Goal: Task Accomplishment & Management: Manage account settings

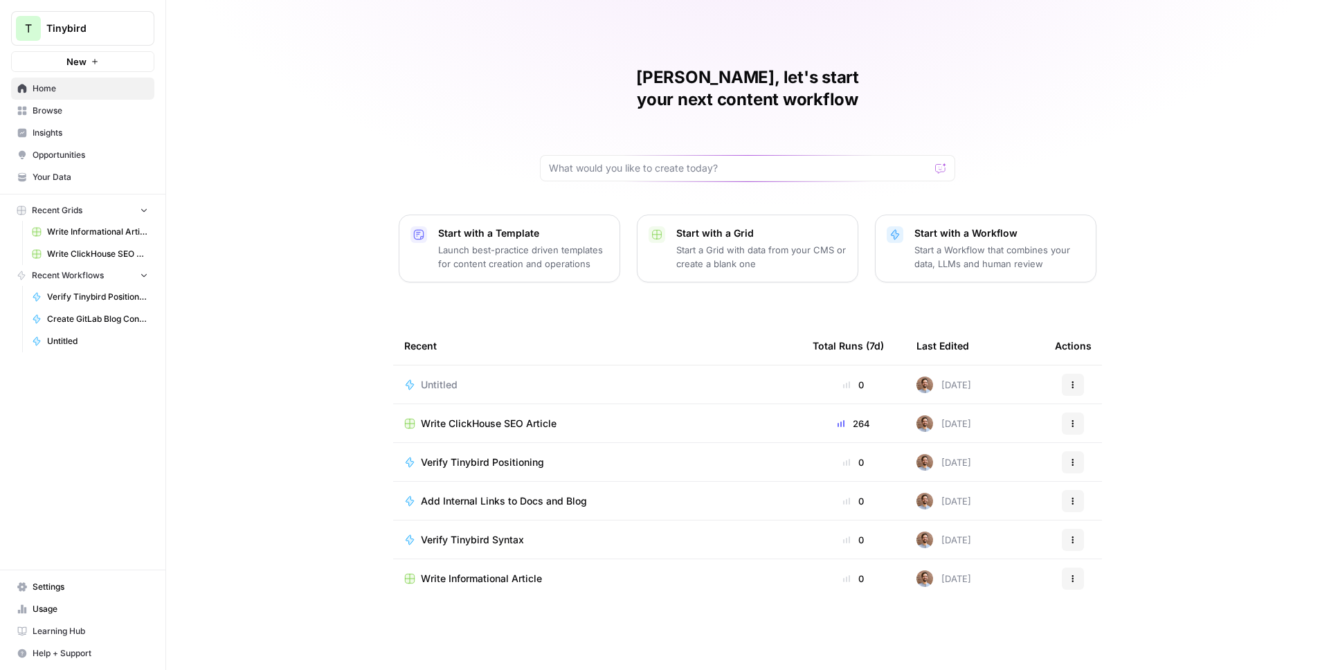
click at [53, 133] on span "Insights" at bounding box center [91, 133] width 116 height 12
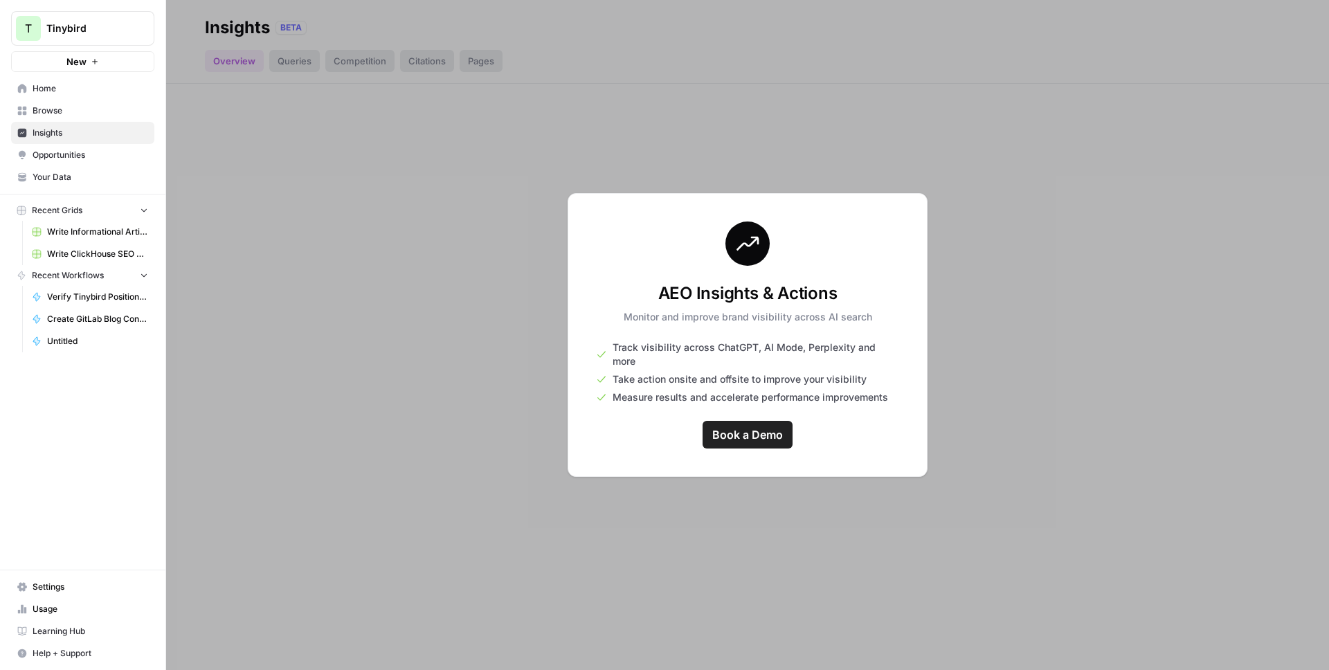
click at [246, 234] on div at bounding box center [747, 335] width 1163 height 670
click at [48, 581] on span "Settings" at bounding box center [91, 587] width 116 height 12
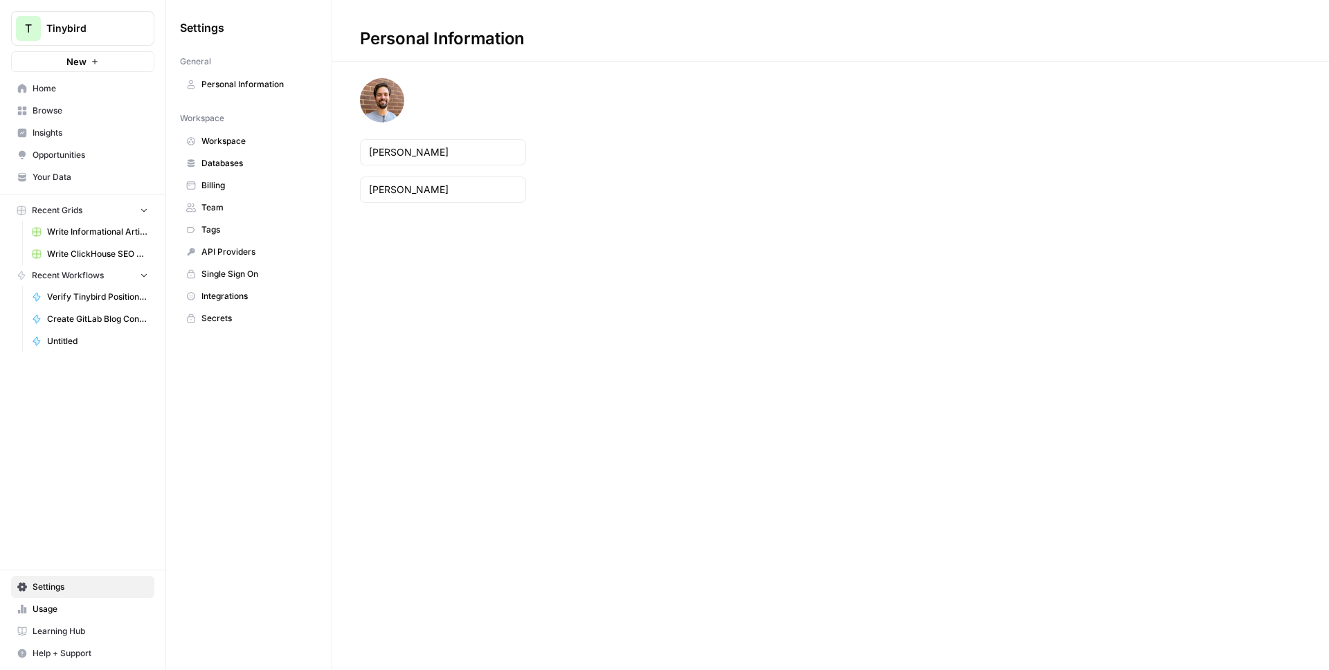
click at [217, 134] on link "Workspace" at bounding box center [249, 141] width 138 height 22
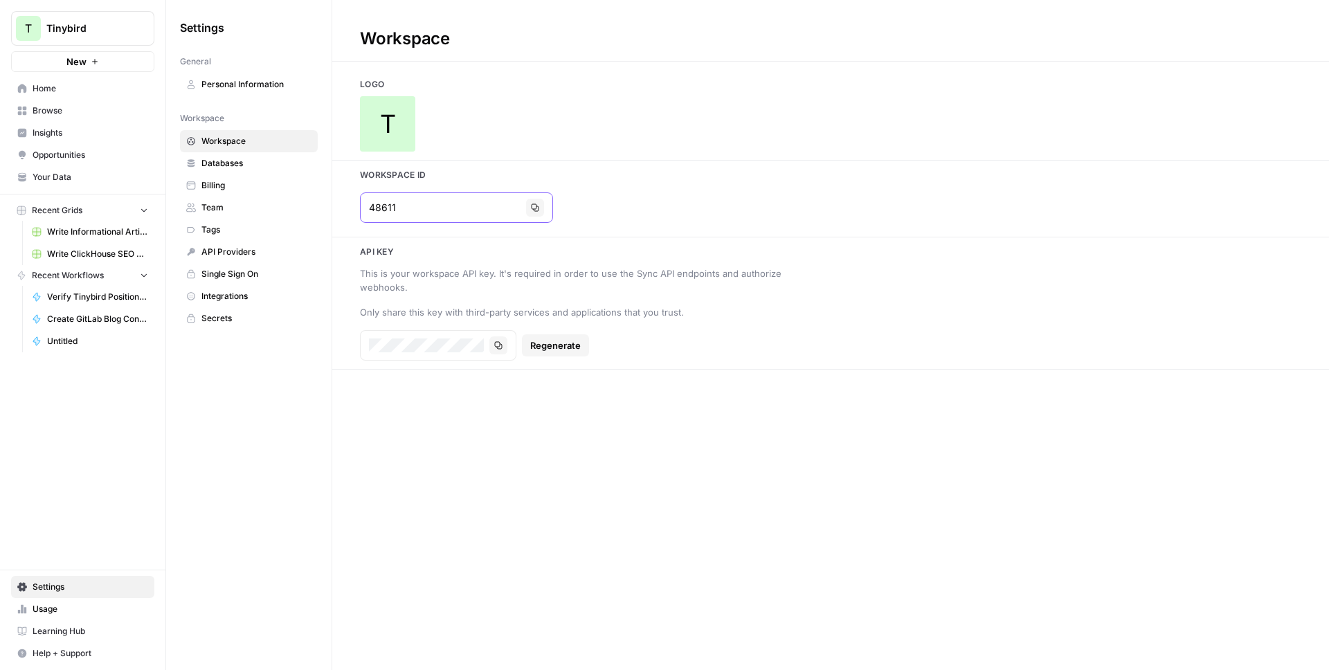
click at [531, 203] on icon "button" at bounding box center [535, 207] width 8 height 8
click at [531, 206] on icon "button" at bounding box center [535, 207] width 8 height 8
